Goal: Transaction & Acquisition: Purchase product/service

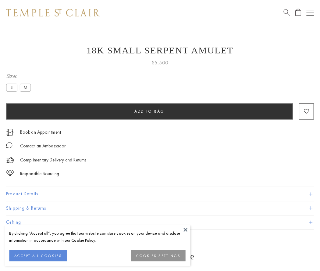
scroll to position [0, 0]
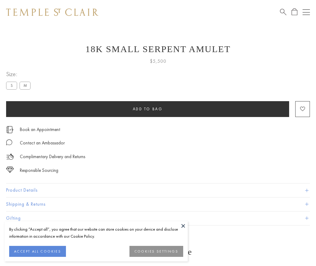
click at [147, 109] on span "Add to bag" at bounding box center [148, 108] width 30 height 5
